Goal: Task Accomplishment & Management: Use online tool/utility

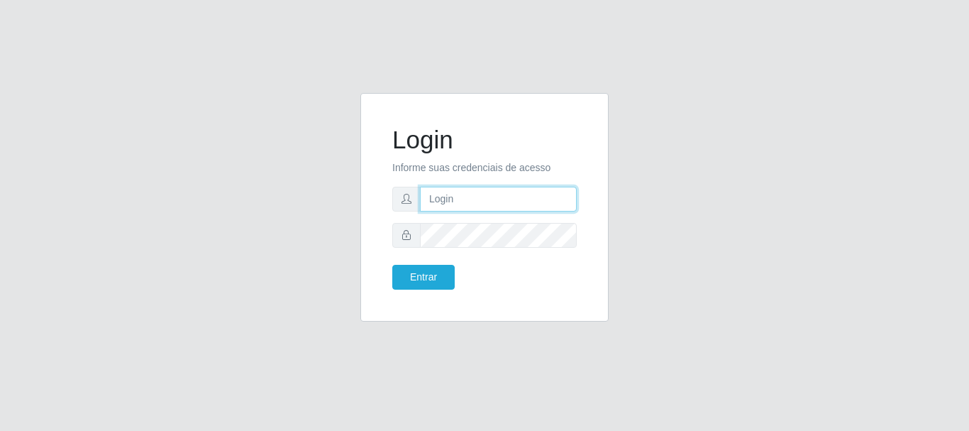
click at [473, 199] on input "text" at bounding box center [498, 199] width 157 height 25
drag, startPoint x: 488, startPoint y: 198, endPoint x: 547, endPoint y: 198, distance: 58.9
click at [547, 198] on input "ian@galiottoAa123456" at bounding box center [498, 199] width 157 height 25
type input "[PERSON_NAME]@[PERSON_NAME]"
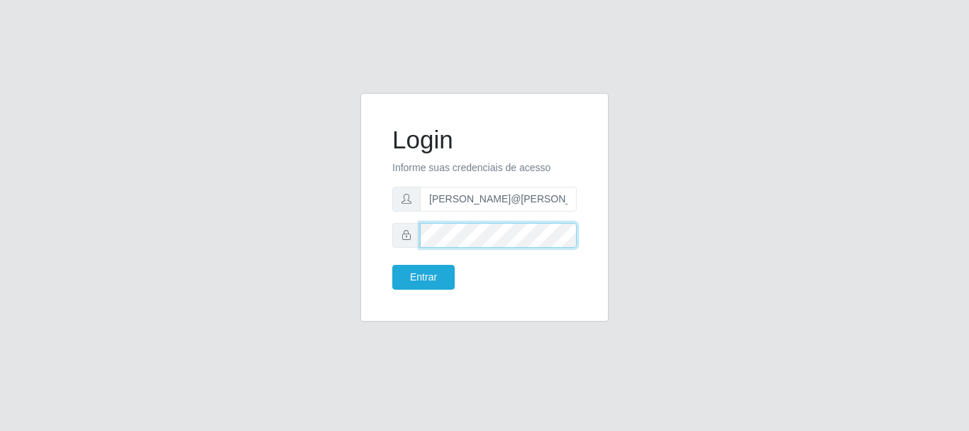
click at [392, 265] on button "Entrar" at bounding box center [423, 277] width 62 height 25
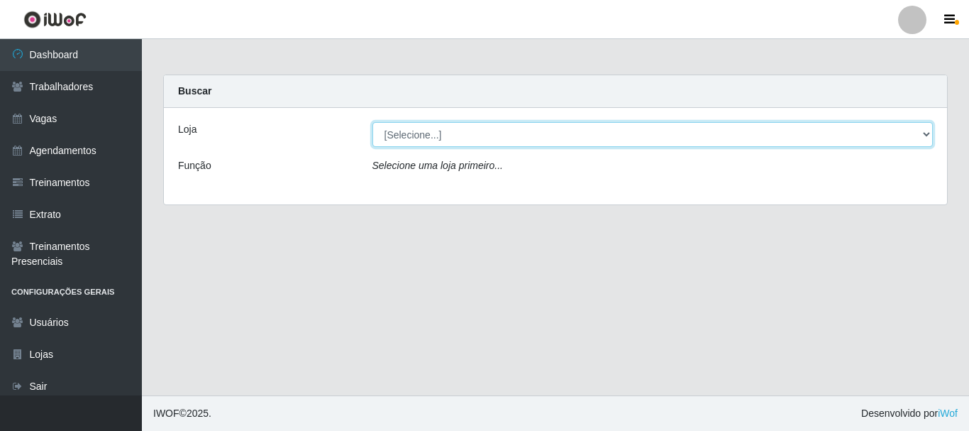
click at [502, 143] on select "[Selecione...] [GEOGRAPHIC_DATA]" at bounding box center [652, 134] width 561 height 25
select select "279"
click at [372, 122] on select "[Selecione...] [GEOGRAPHIC_DATA]" at bounding box center [652, 134] width 561 height 25
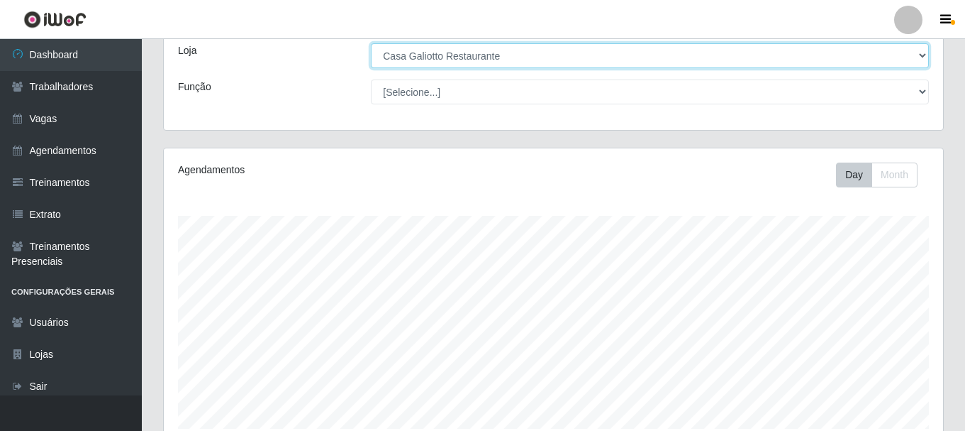
scroll to position [385, 0]
